Goal: Find specific fact: Find specific fact

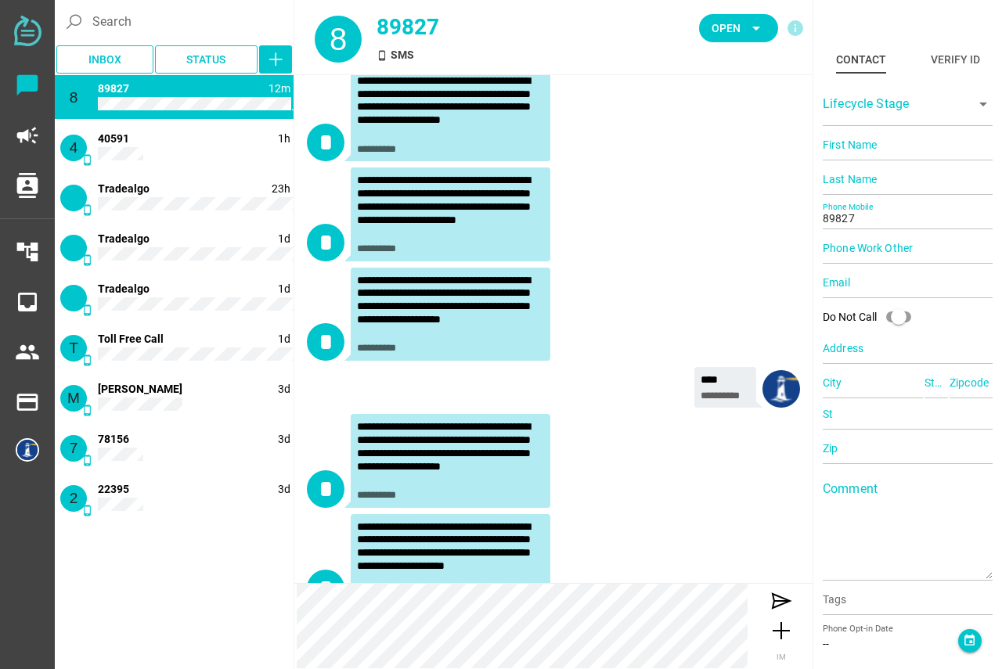
scroll to position [917, 0]
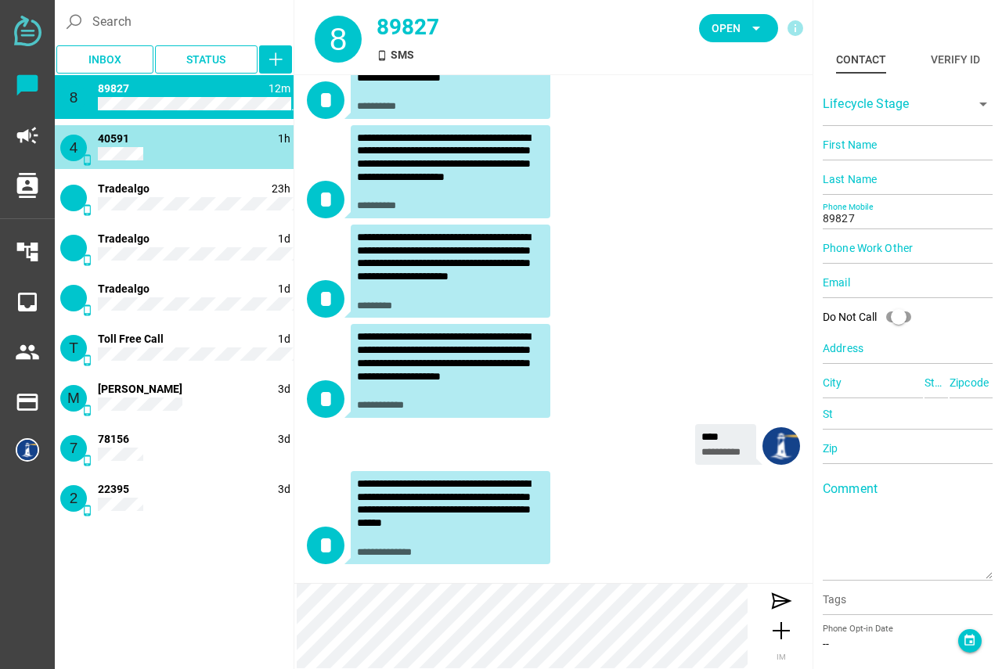
click at [199, 143] on div "4 phone_android 1h 40591" at bounding box center [174, 147] width 239 height 44
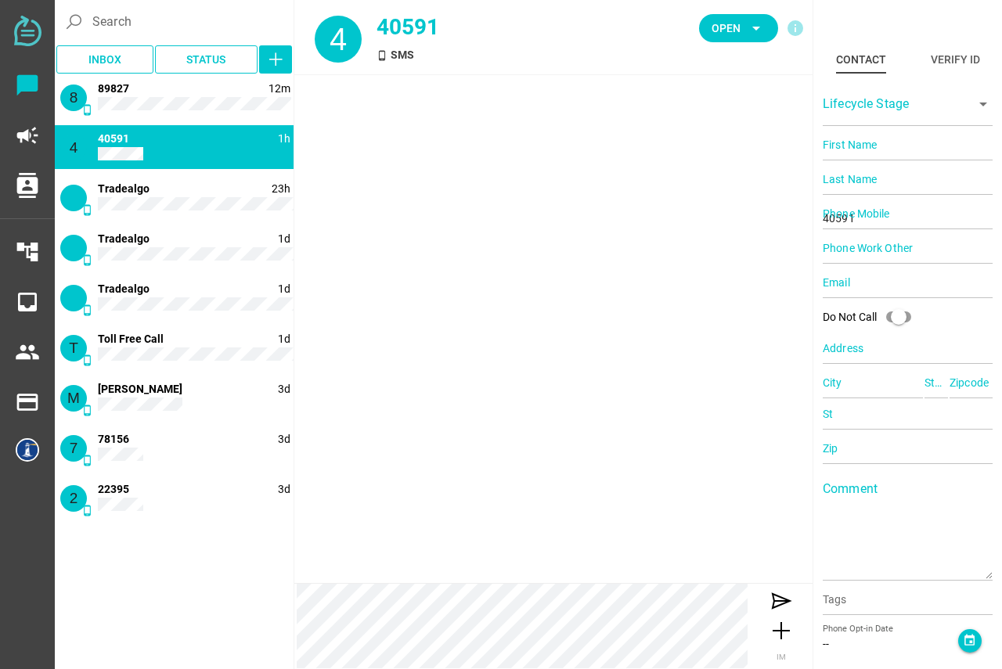
scroll to position [124, 0]
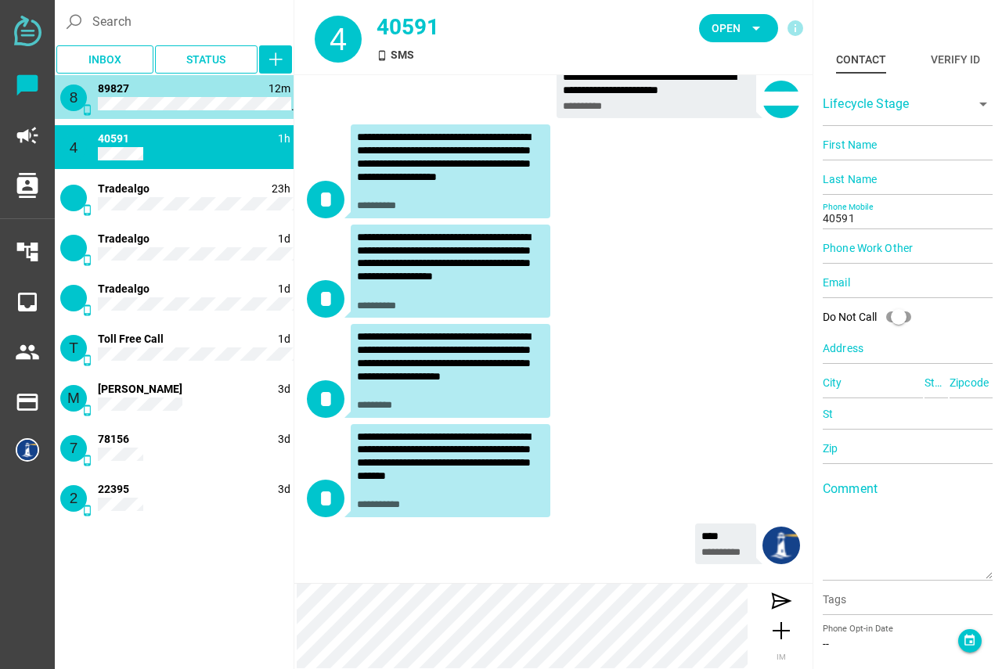
type input "89827"
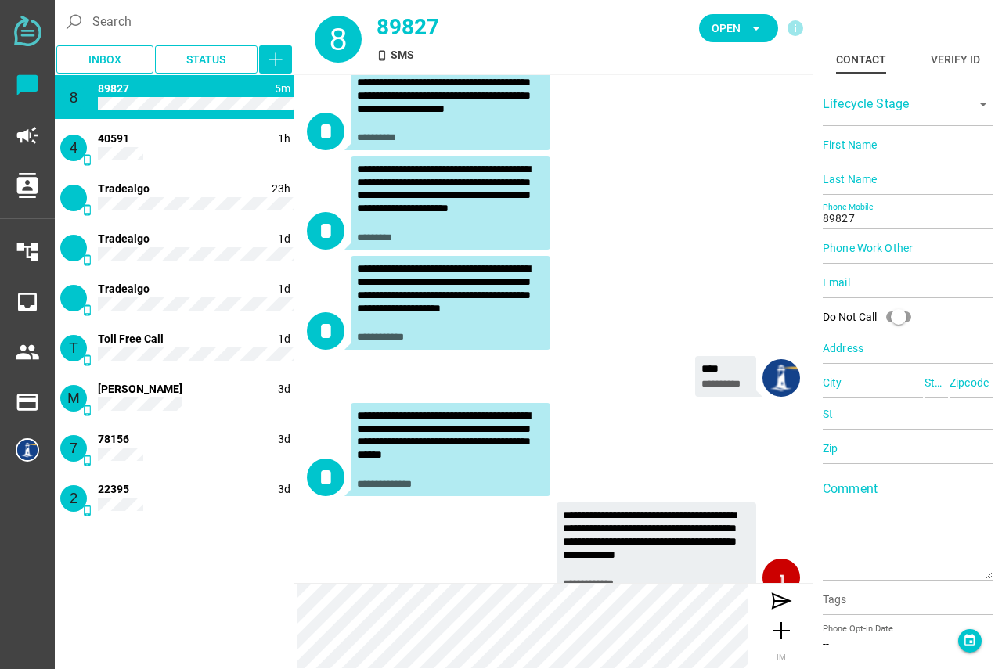
scroll to position [1017, 0]
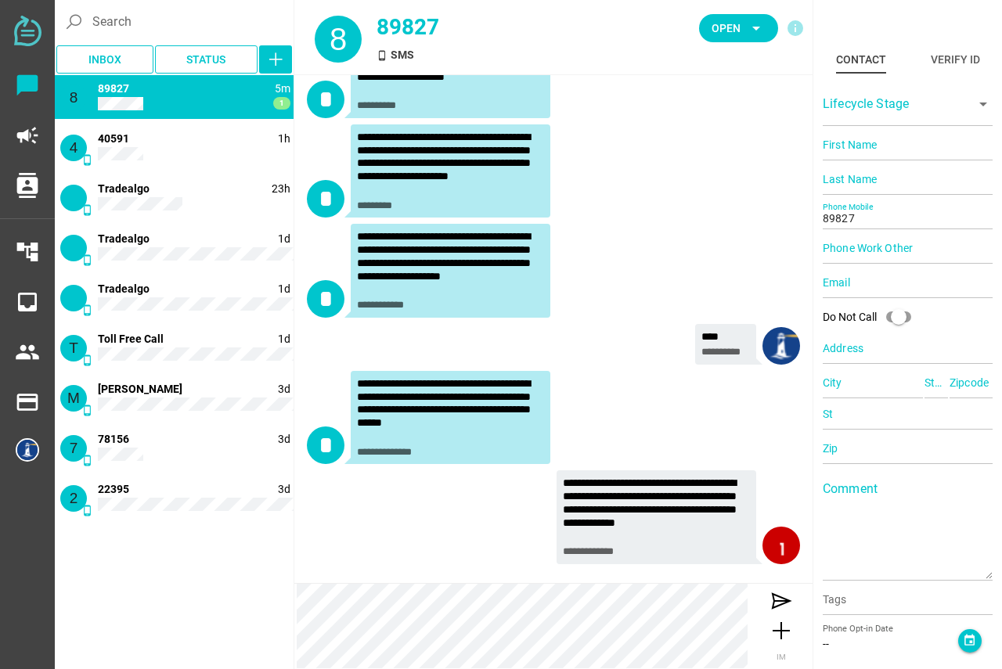
click at [616, 493] on div "**********" at bounding box center [656, 510] width 187 height 66
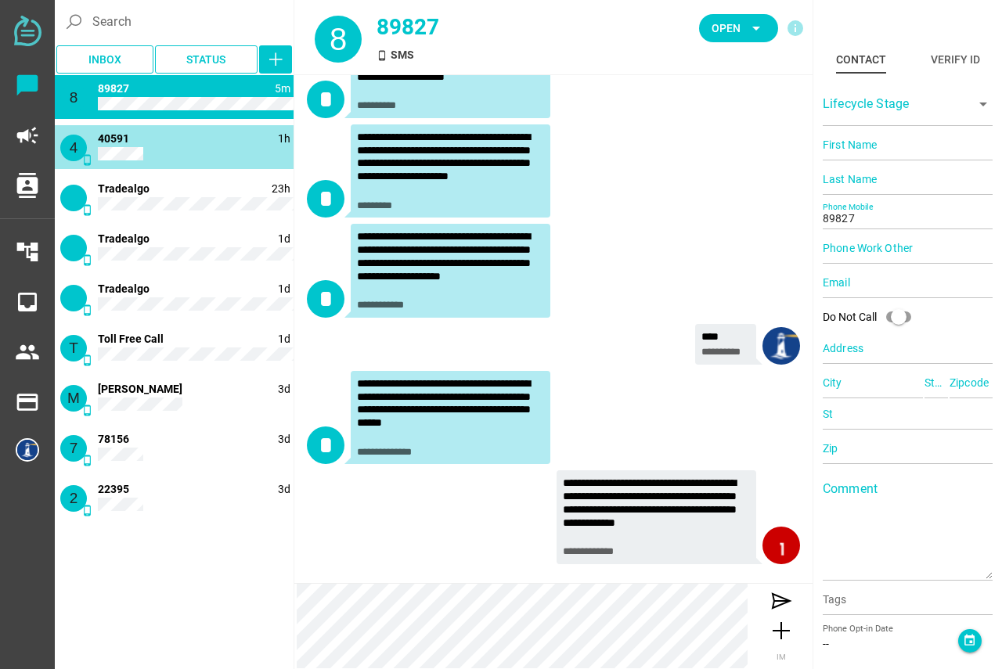
click at [120, 146] on div "4 phone_android 1h 40591" at bounding box center [174, 147] width 239 height 44
type input "40591"
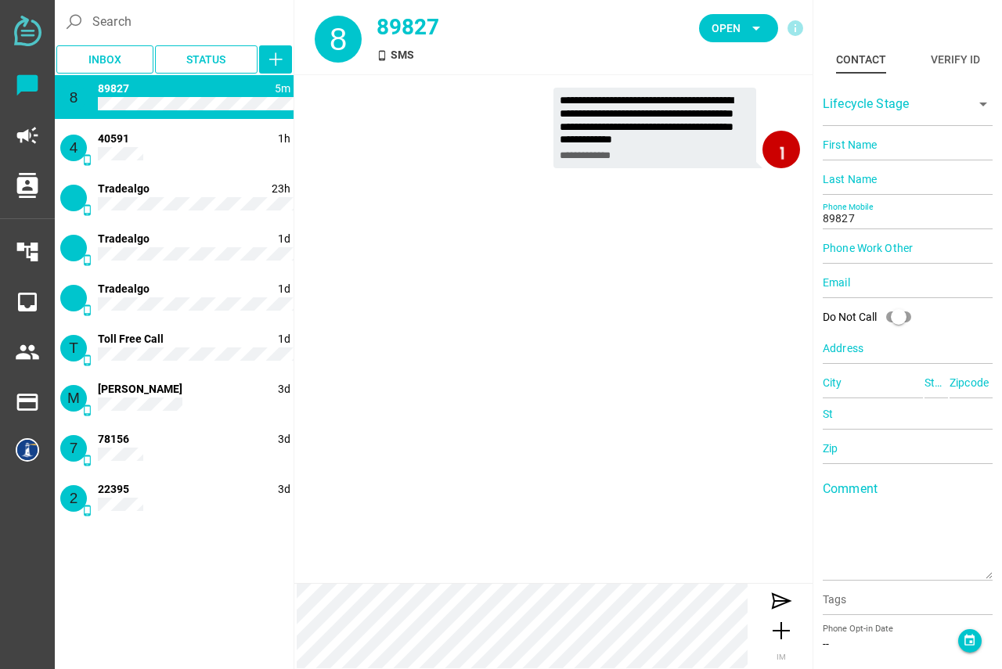
scroll to position [0, 0]
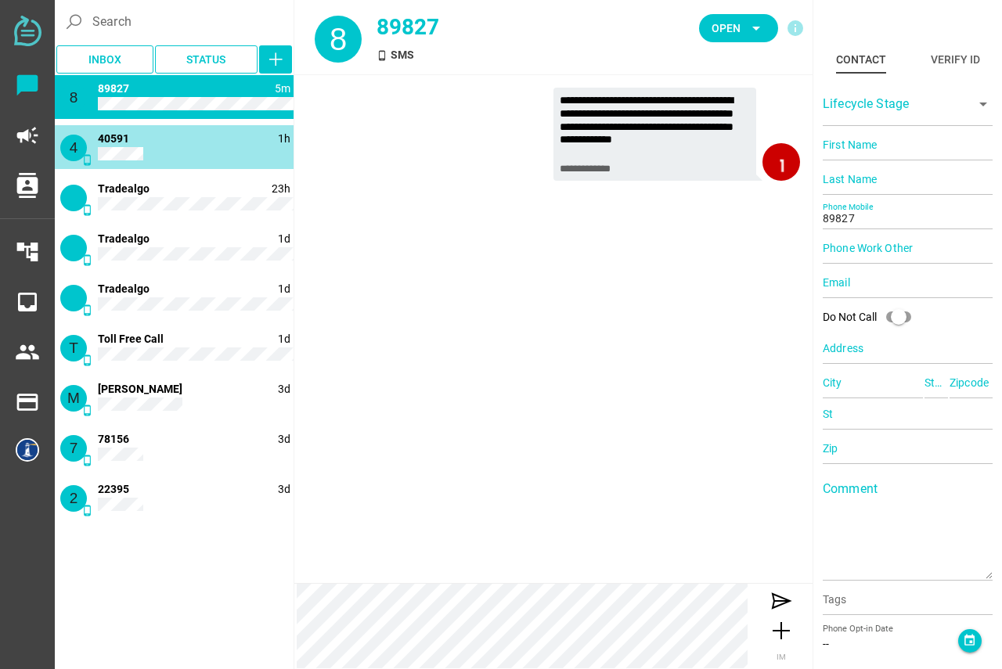
click at [159, 154] on div "4 phone_android 1h 40591" at bounding box center [174, 147] width 239 height 44
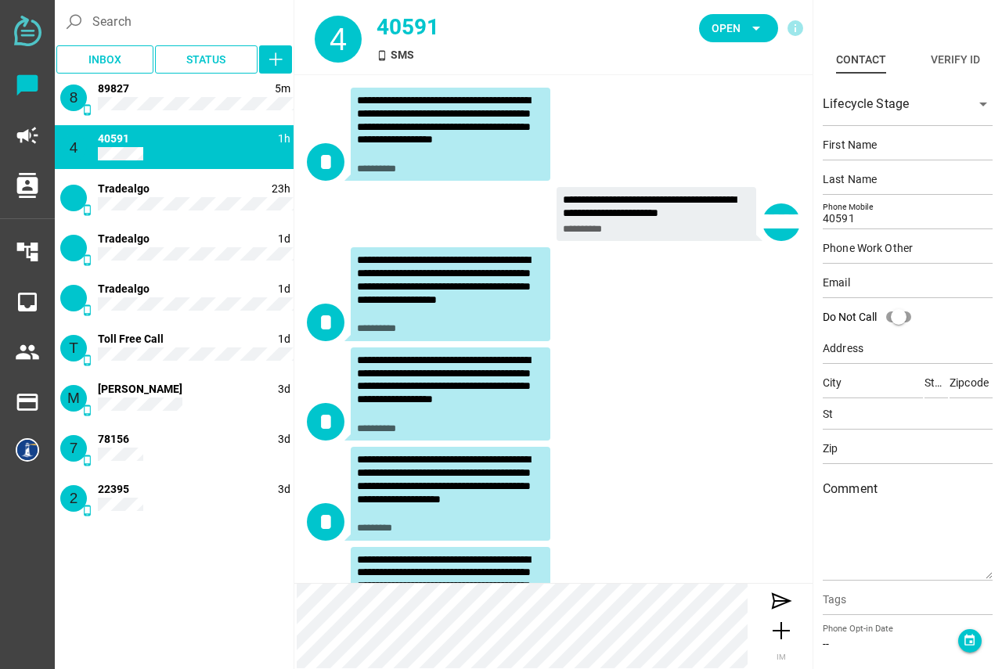
scroll to position [124, 0]
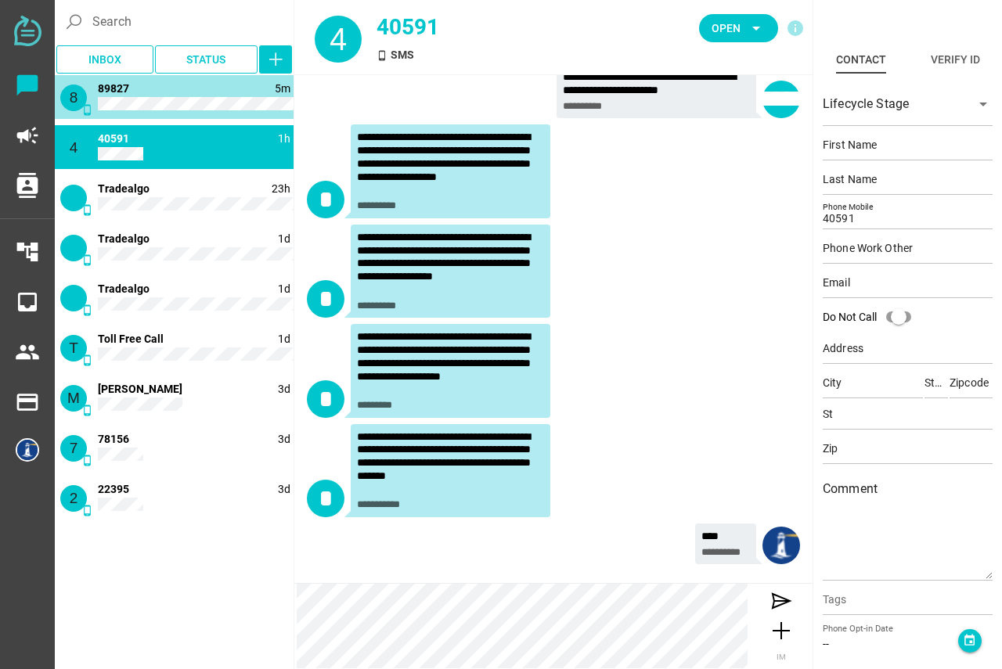
click at [157, 95] on div "8 phone_android 5m 89827" at bounding box center [174, 97] width 239 height 44
type input "89827"
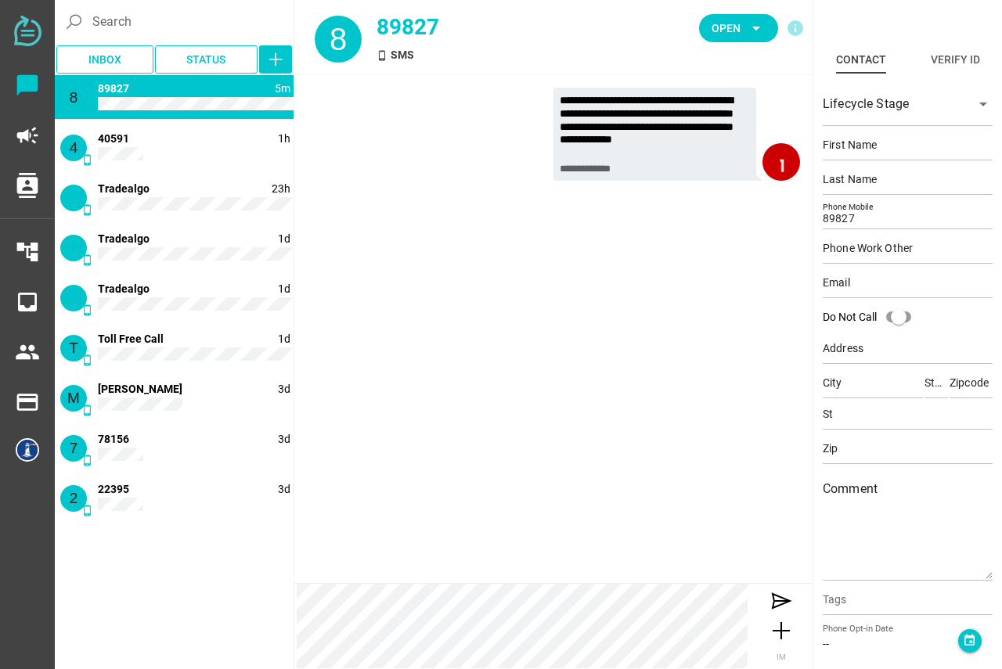
scroll to position [0, 0]
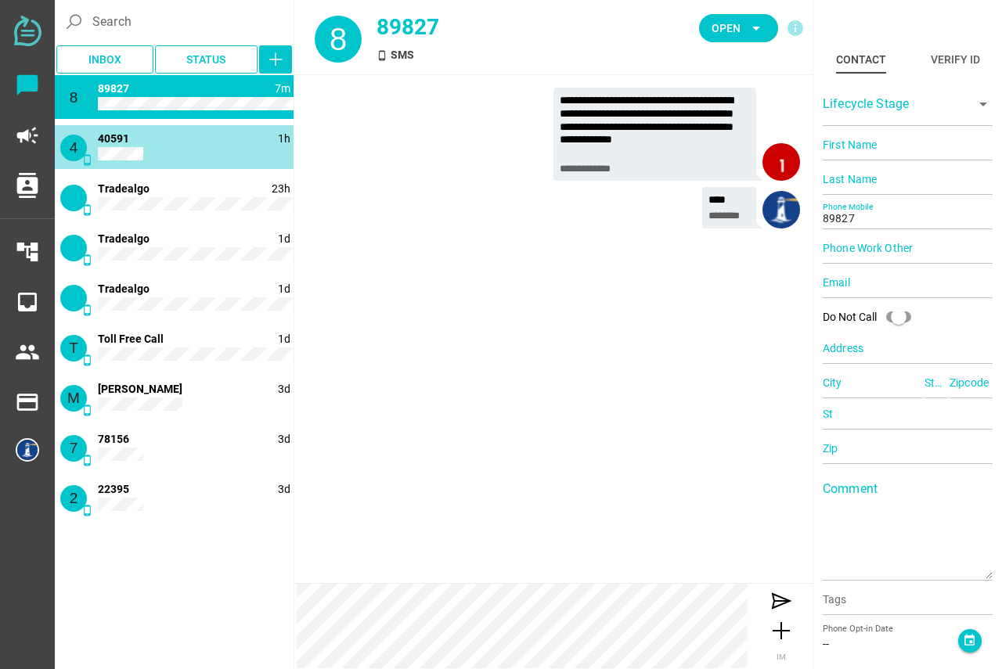
click at [163, 144] on div "4 phone_android 1h 40591" at bounding box center [174, 147] width 239 height 44
type input "40591"
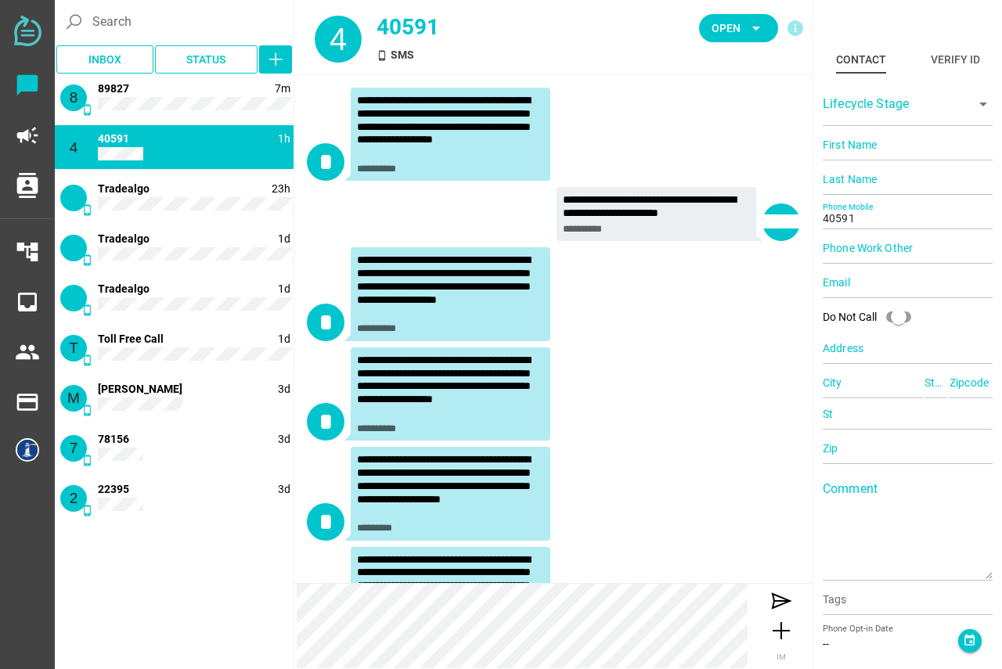
scroll to position [124, 0]
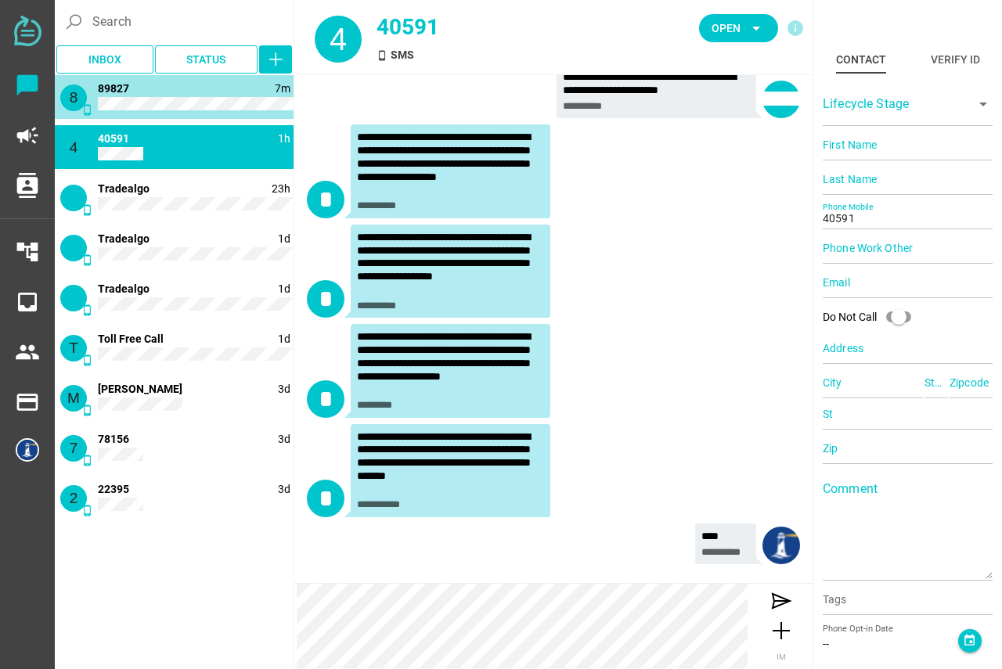
click at [224, 87] on div "8 phone_android 7m 89827" at bounding box center [174, 97] width 239 height 44
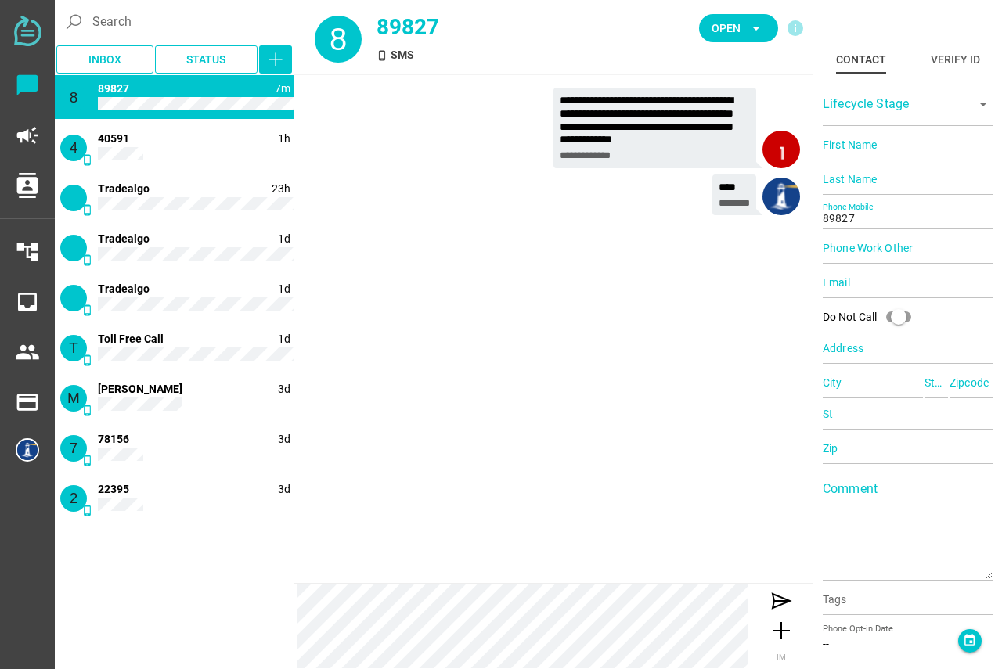
scroll to position [0, 0]
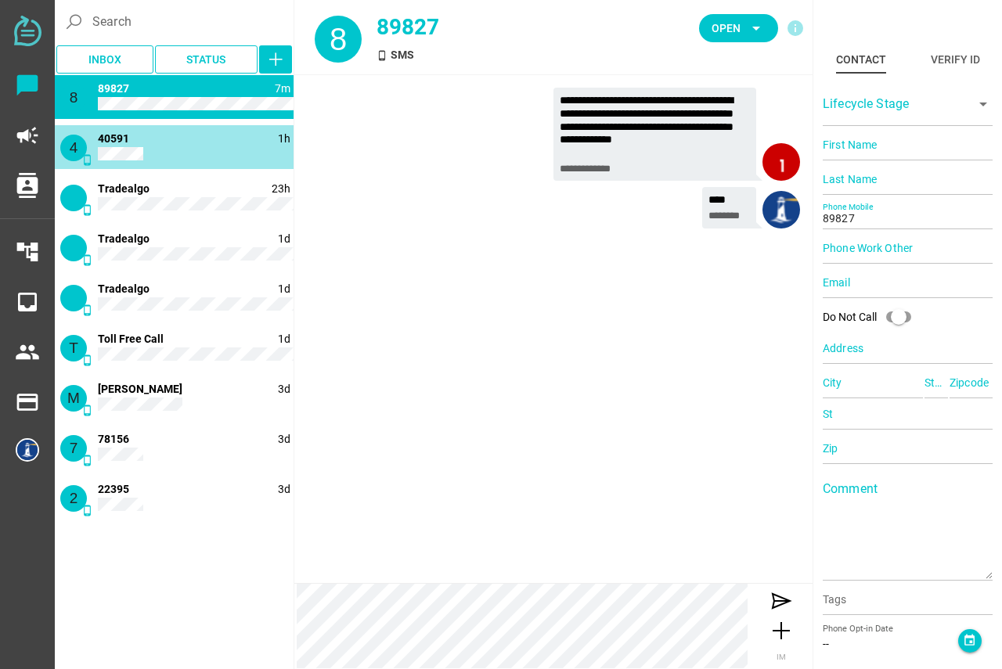
click at [195, 146] on div "4 phone_android 1h 40591" at bounding box center [174, 147] width 239 height 44
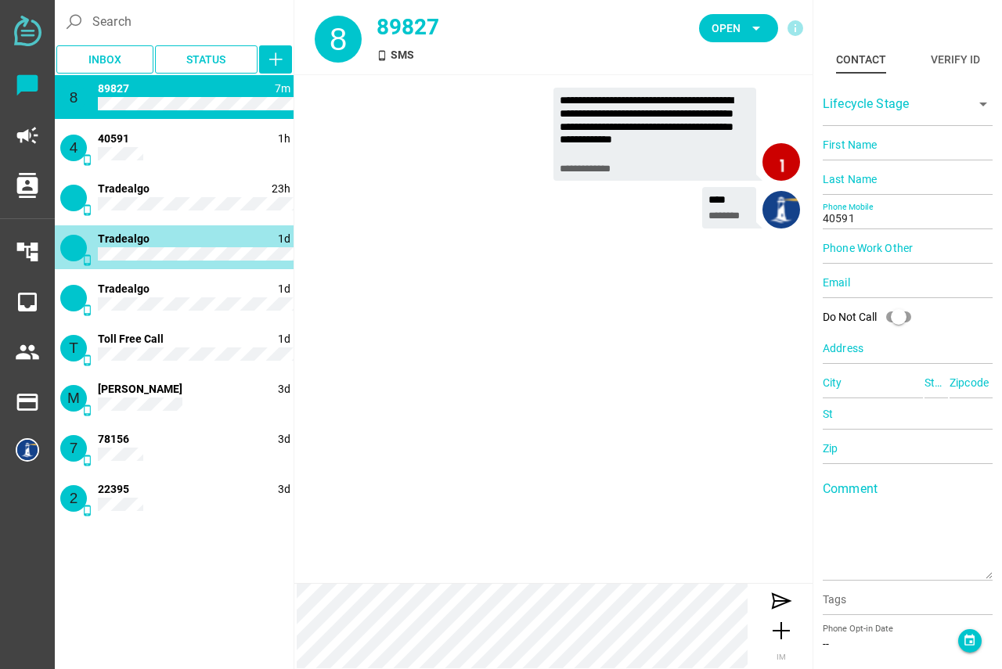
scroll to position [124, 0]
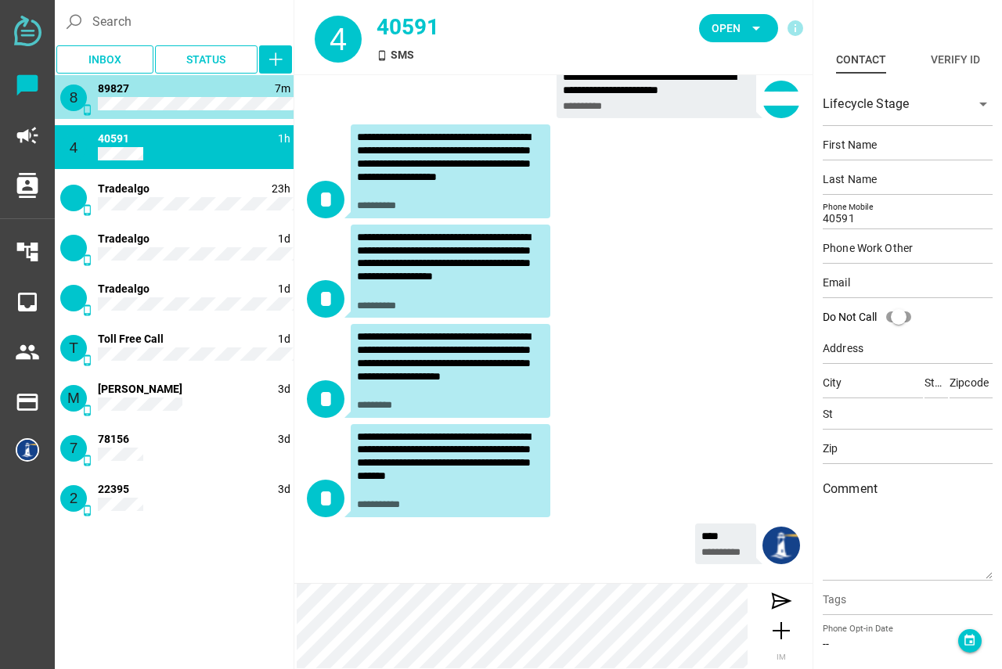
click at [168, 94] on div "8 phone_android 7m 89827" at bounding box center [174, 97] width 239 height 44
type input "89827"
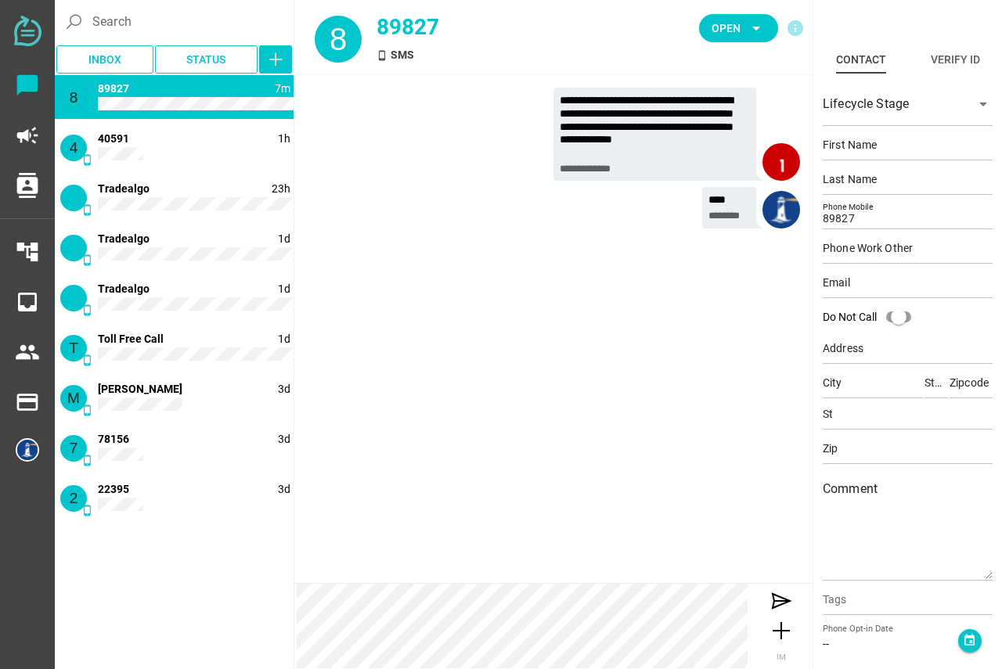
scroll to position [0, 0]
